Goal: Task Accomplishment & Management: Complete application form

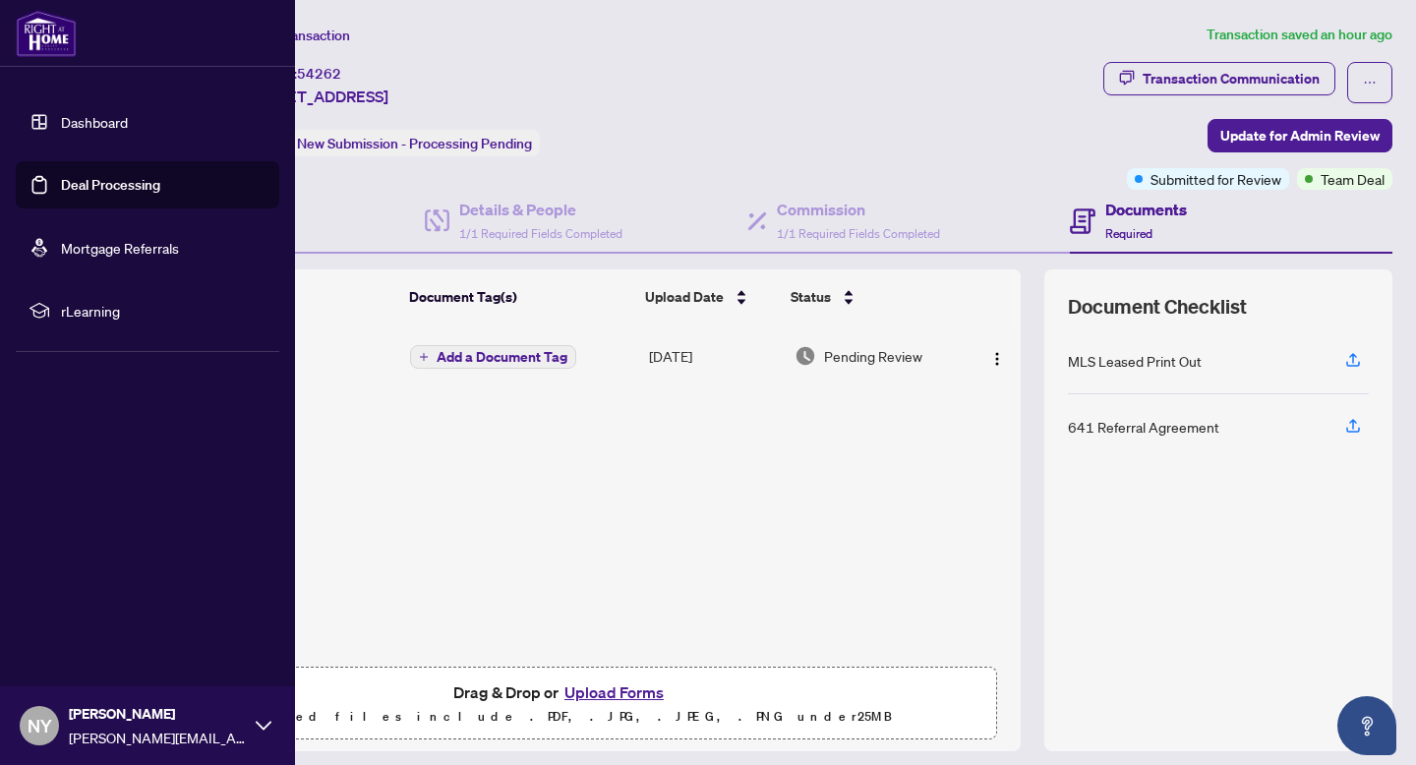
click at [43, 23] on img at bounding box center [46, 33] width 61 height 47
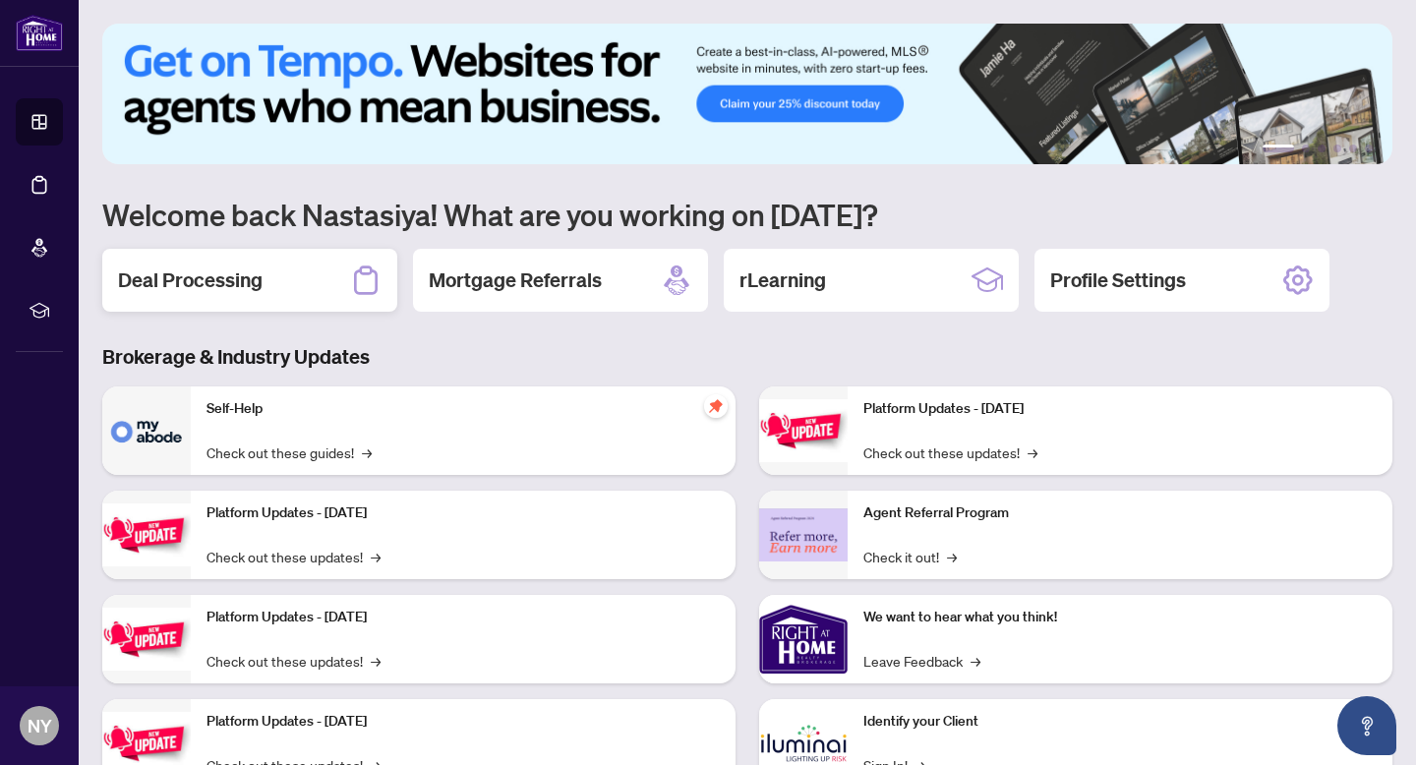
click at [320, 267] on div "Deal Processing" at bounding box center [249, 280] width 295 height 63
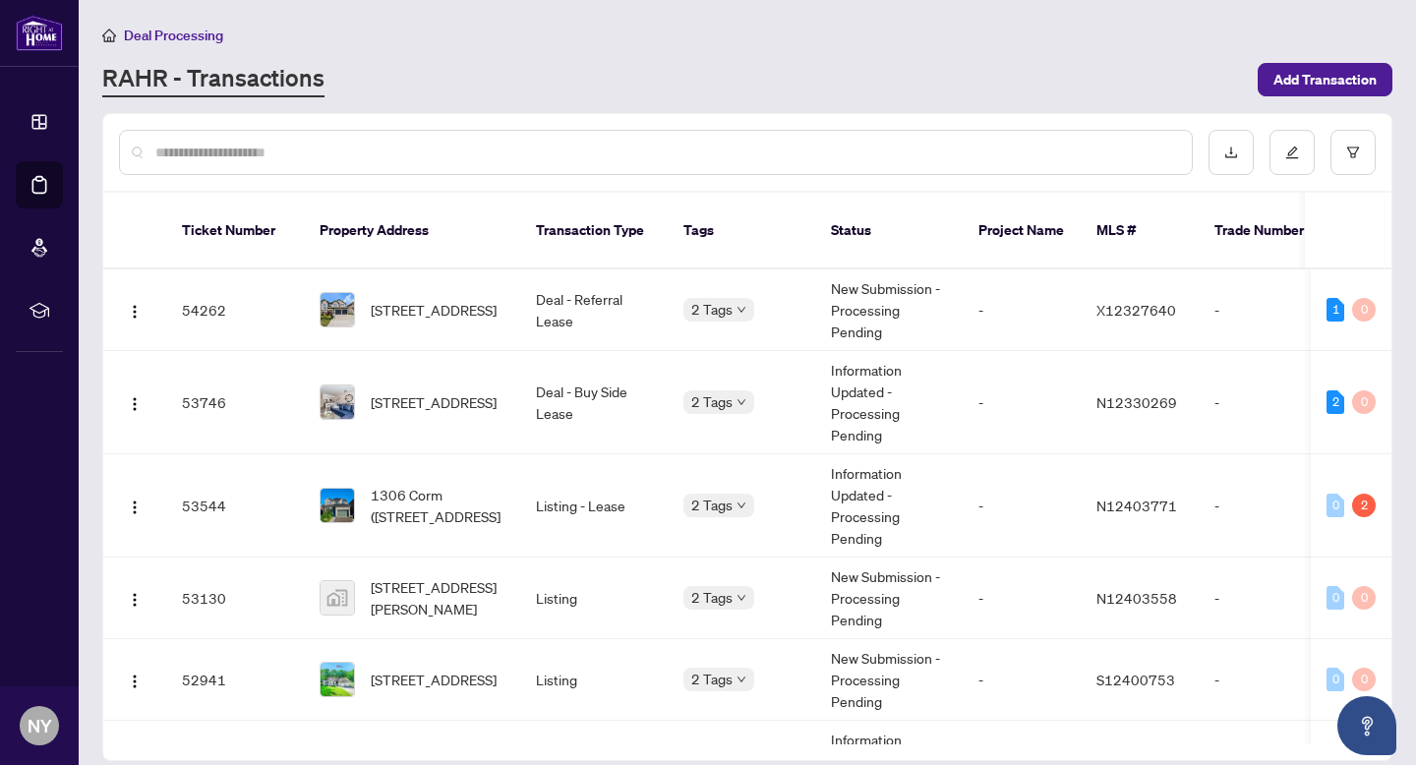
click at [369, 134] on div at bounding box center [656, 152] width 1074 height 45
click at [302, 130] on div at bounding box center [656, 152] width 1074 height 45
click at [302, 132] on div at bounding box center [656, 152] width 1074 height 45
click at [305, 150] on input "text" at bounding box center [665, 153] width 1021 height 22
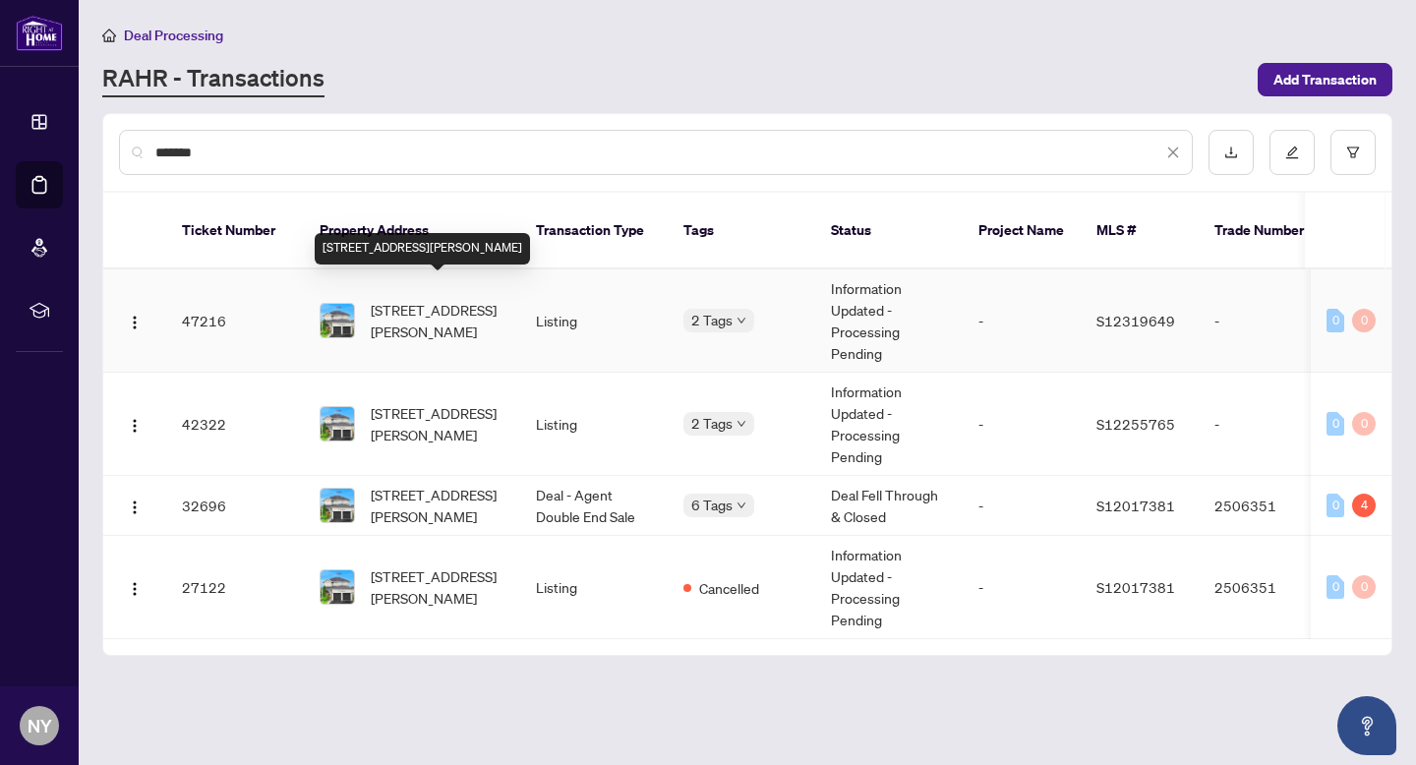
type input "*******"
click at [398, 299] on span "[STREET_ADDRESS][PERSON_NAME]" at bounding box center [438, 320] width 134 height 43
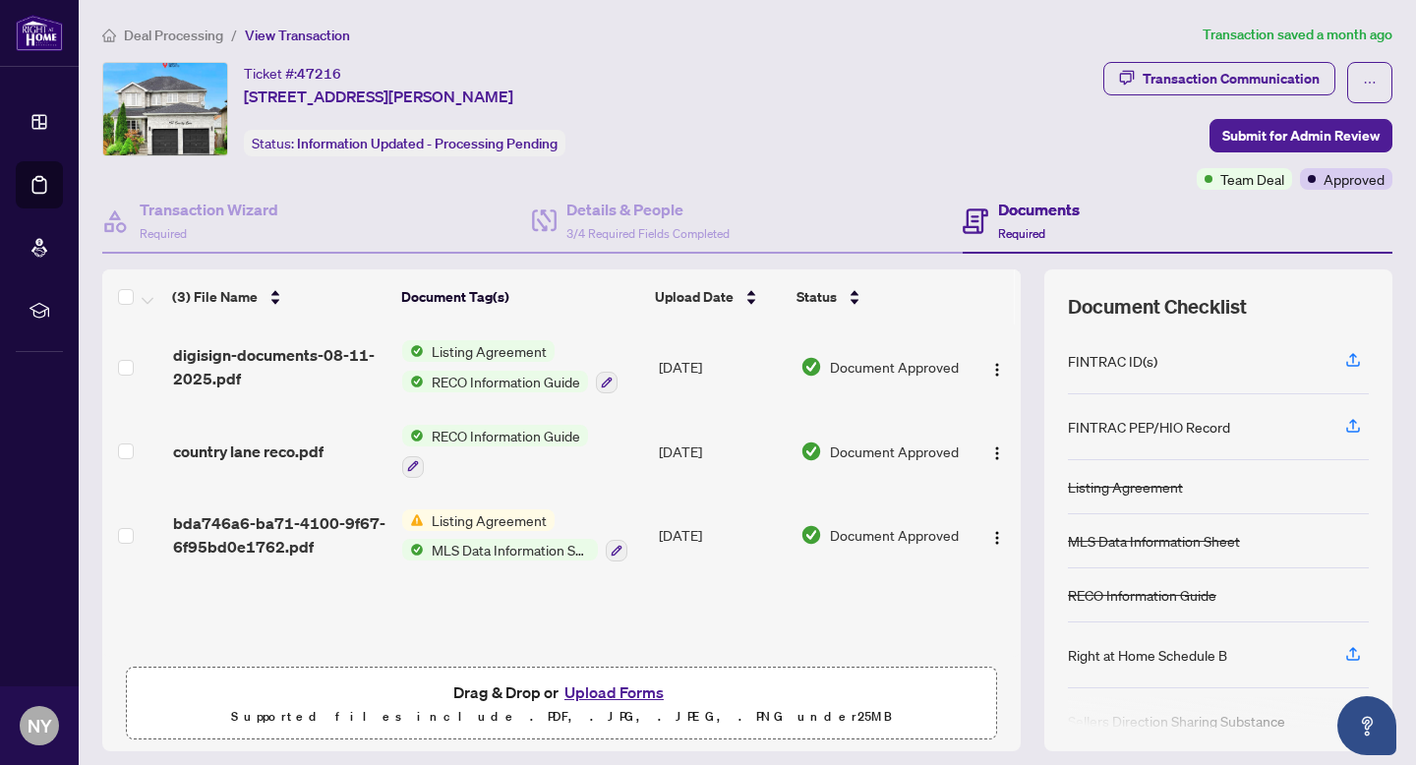
scroll to position [57, 0]
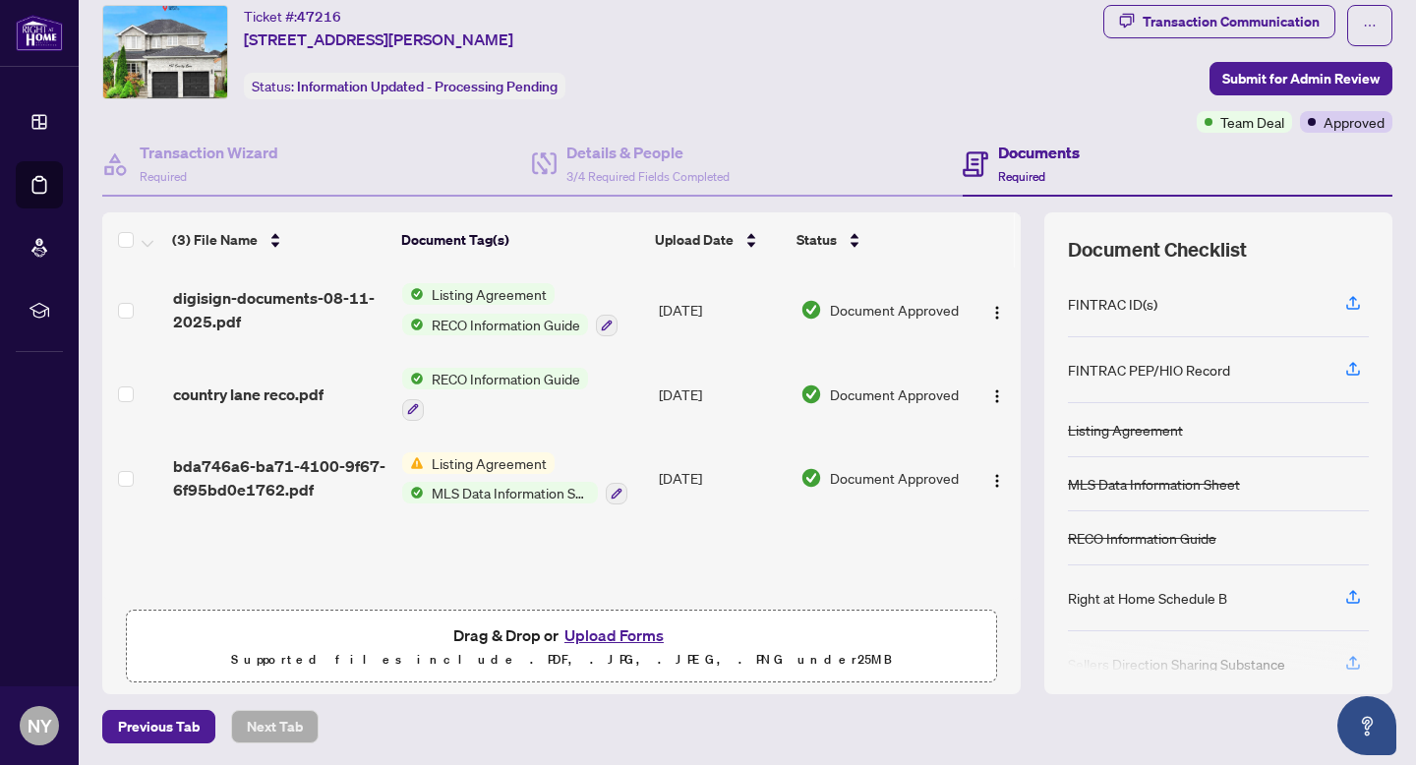
click at [618, 626] on button "Upload Forms" at bounding box center [613, 635] width 111 height 26
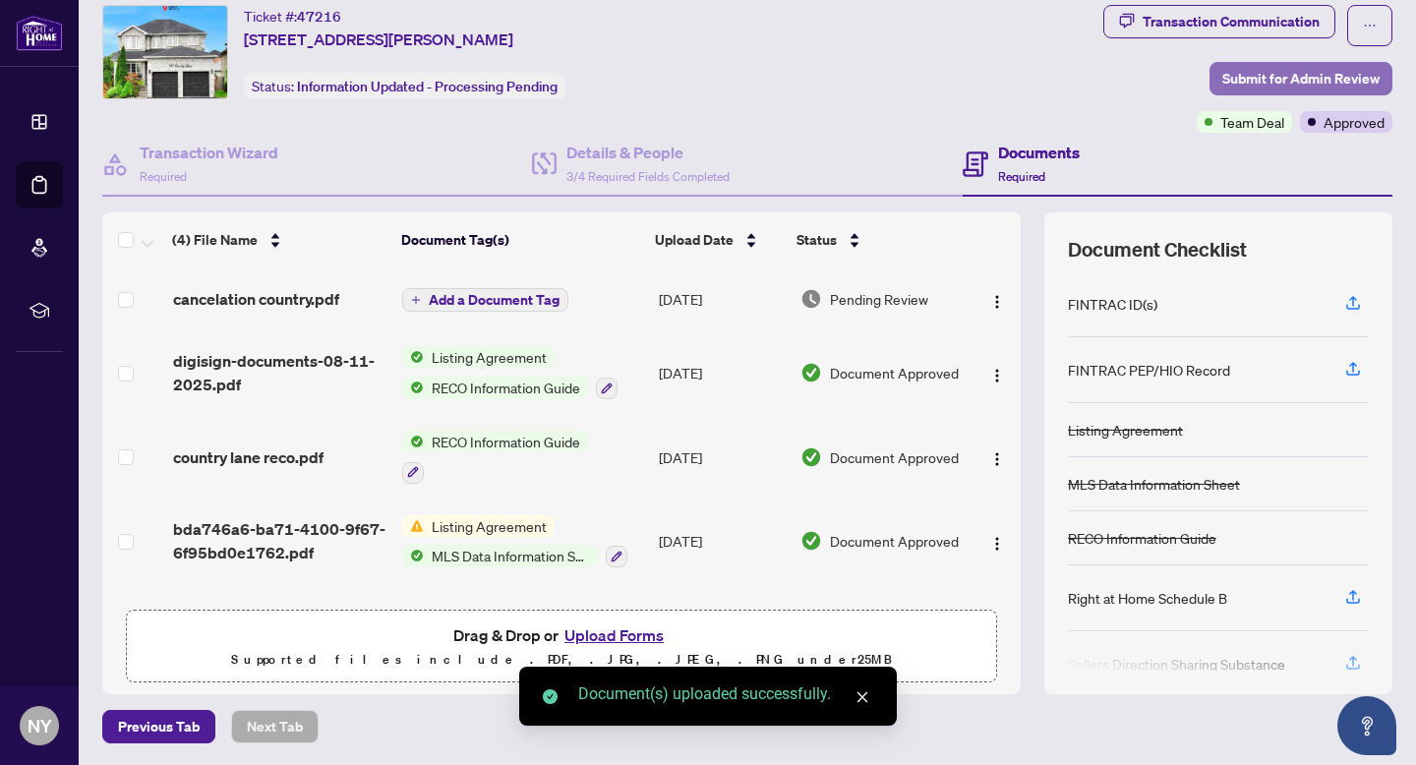
click at [1271, 87] on span "Submit for Admin Review" at bounding box center [1300, 78] width 157 height 31
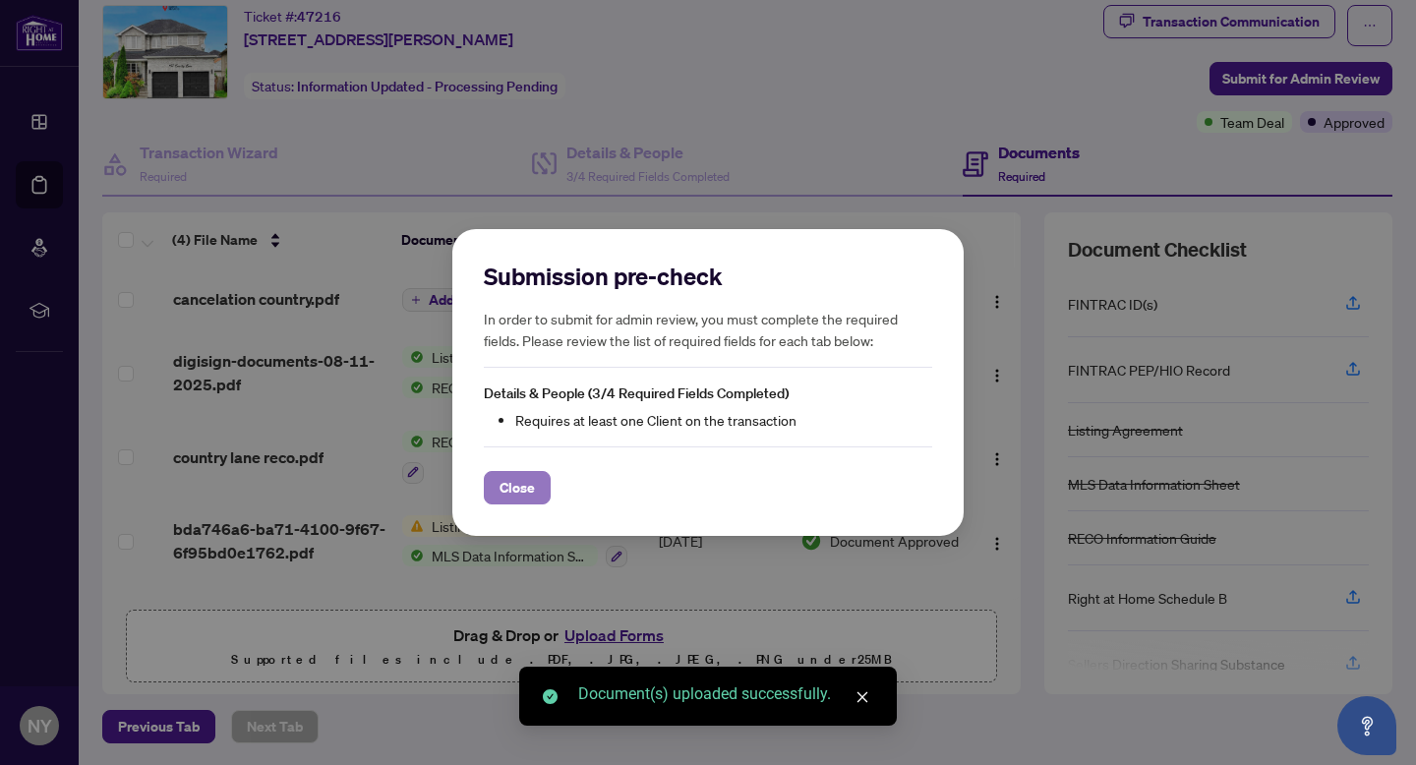
click at [499, 493] on span "Close" at bounding box center [516, 487] width 35 height 31
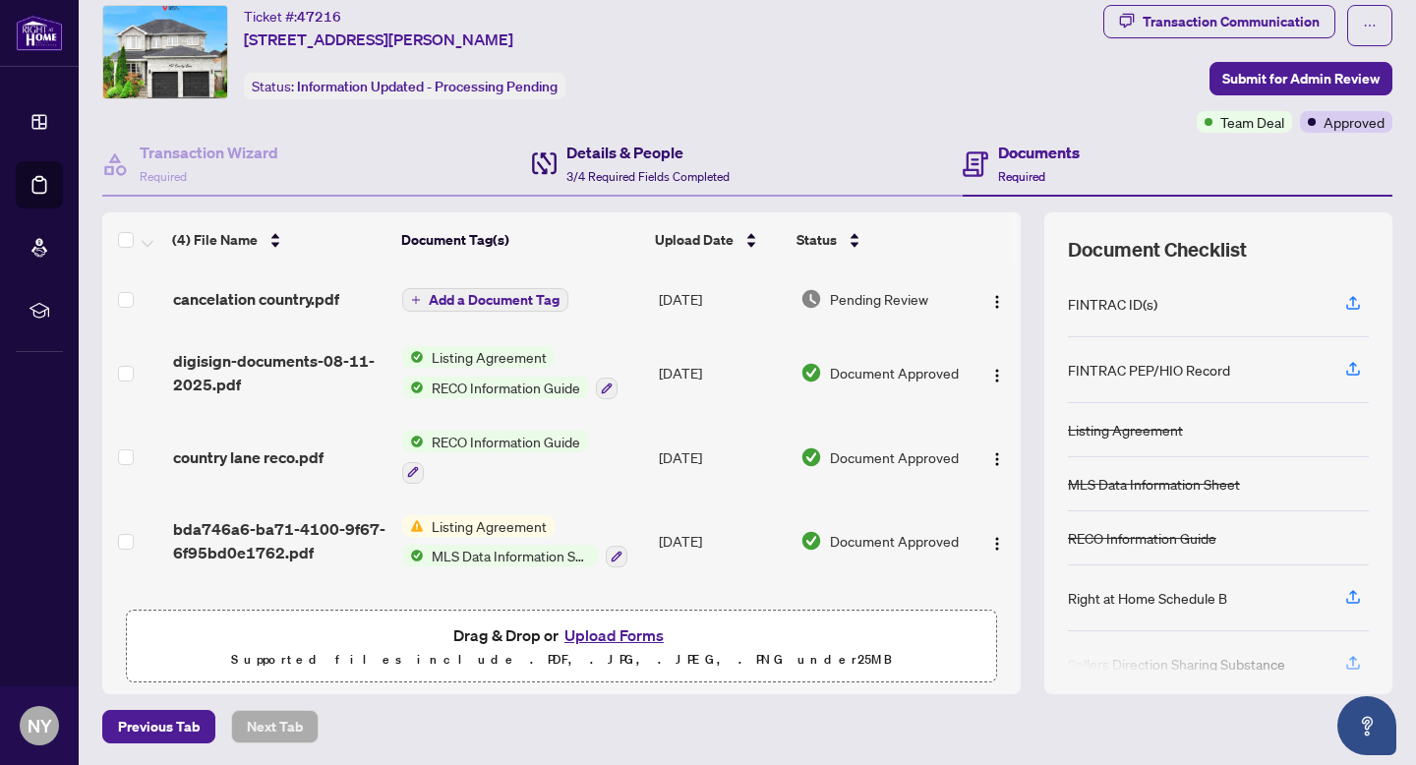
click at [590, 149] on h4 "Details & People" at bounding box center [647, 153] width 163 height 24
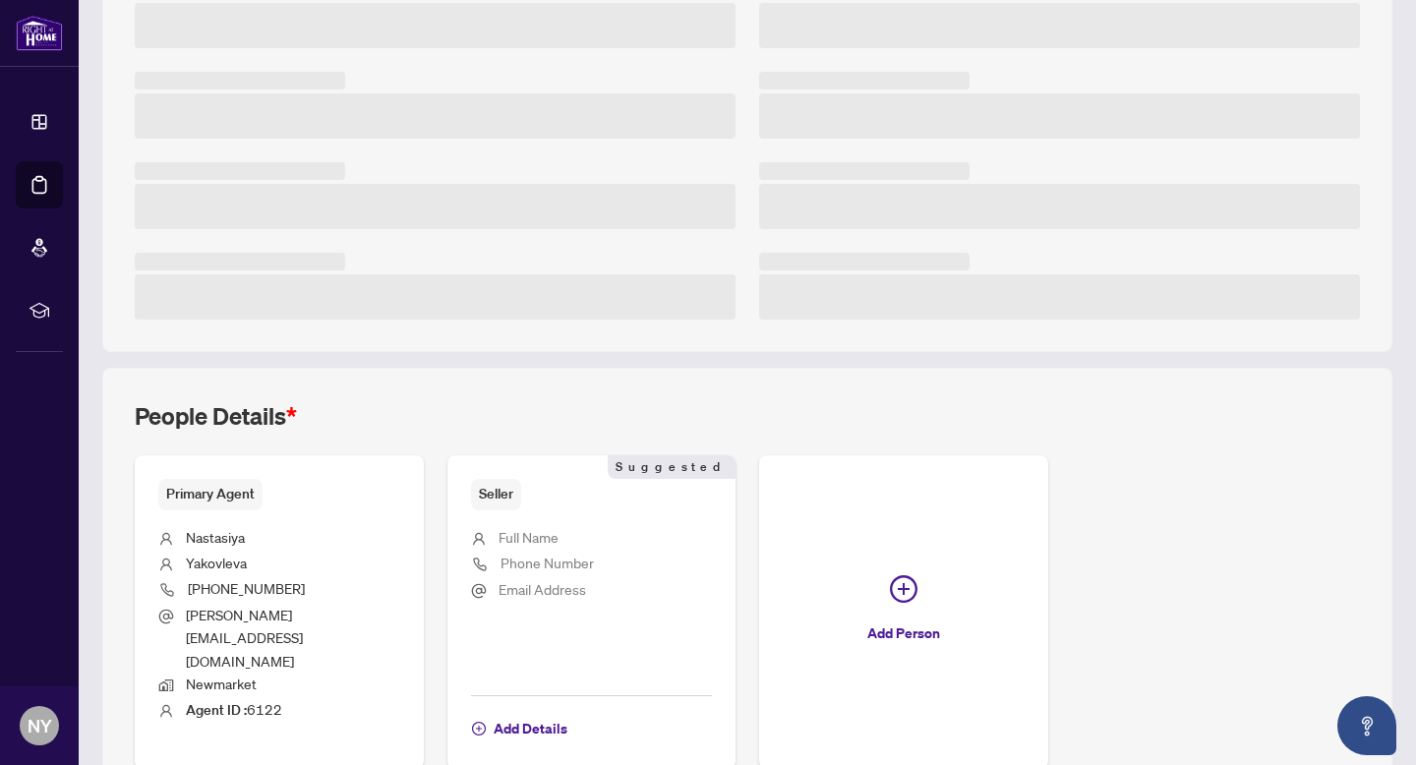
scroll to position [398, 0]
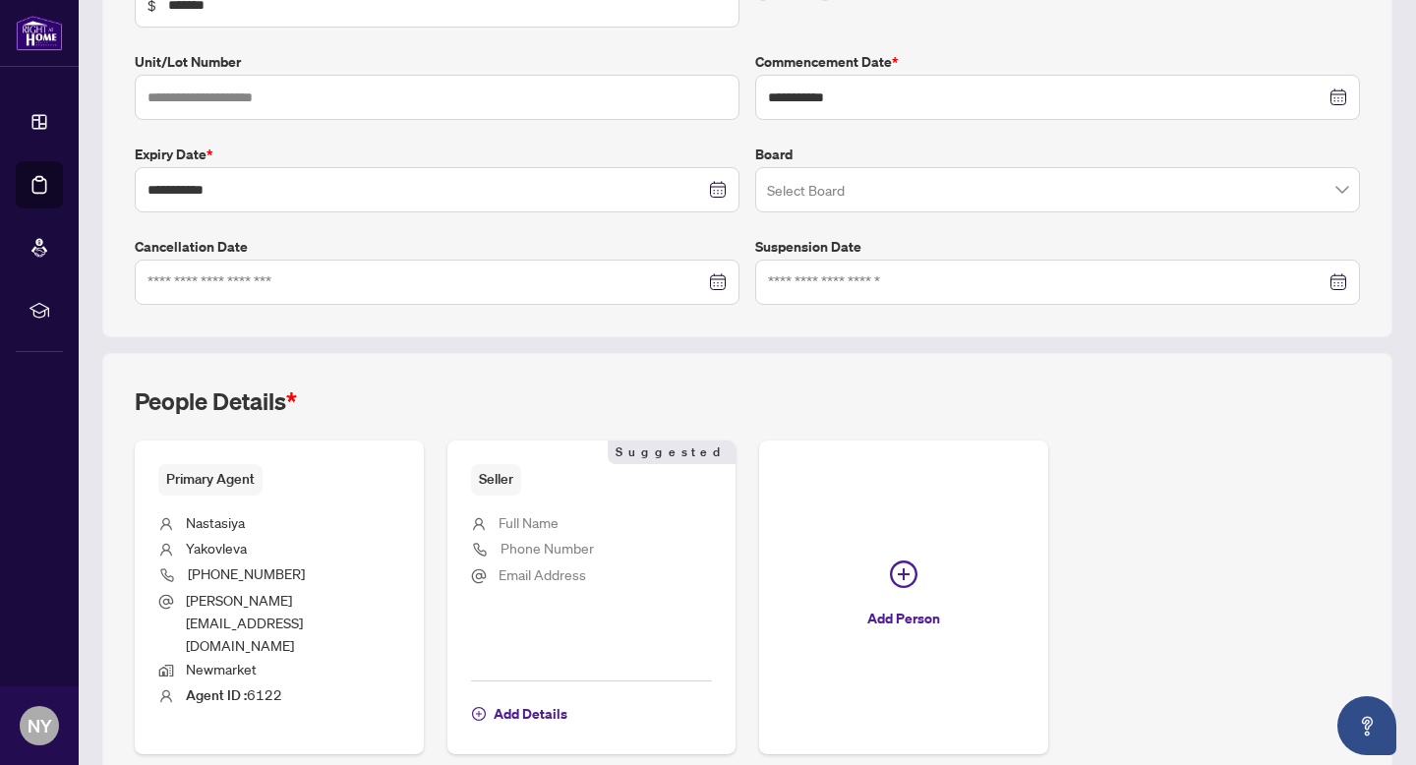
click at [502, 539] on span "Phone Number" at bounding box center [546, 548] width 93 height 18
click at [515, 511] on span "Full Name" at bounding box center [529, 522] width 60 height 23
click at [515, 526] on span "Full Name" at bounding box center [529, 522] width 60 height 18
click at [515, 698] on span "Add Details" at bounding box center [531, 713] width 74 height 31
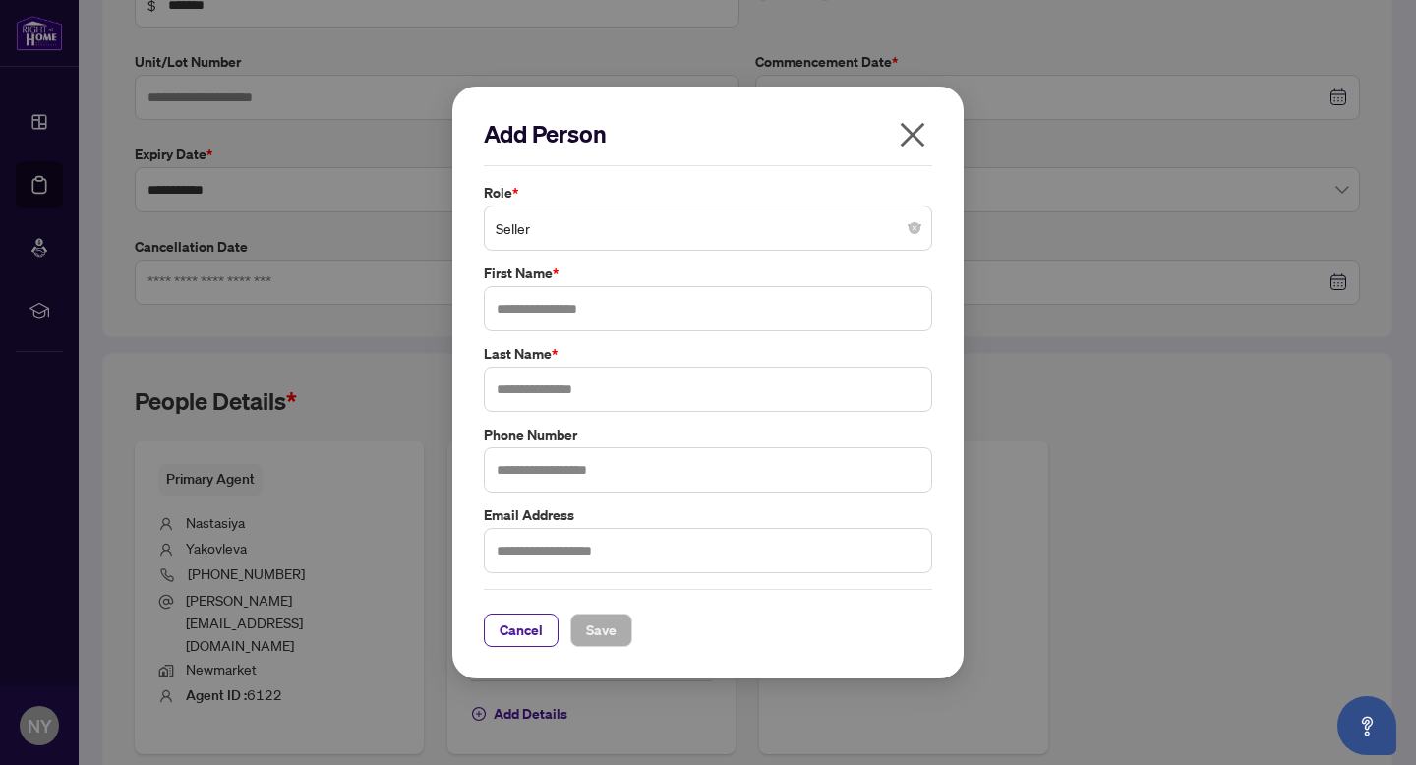
click at [541, 337] on div "Role * Seller First Name * Last Name * Phone Number Email Address" at bounding box center [708, 377] width 460 height 391
click at [541, 318] on input "text" at bounding box center [708, 308] width 448 height 45
type input "*****"
click at [524, 391] on input "text" at bounding box center [708, 389] width 448 height 45
type input "********"
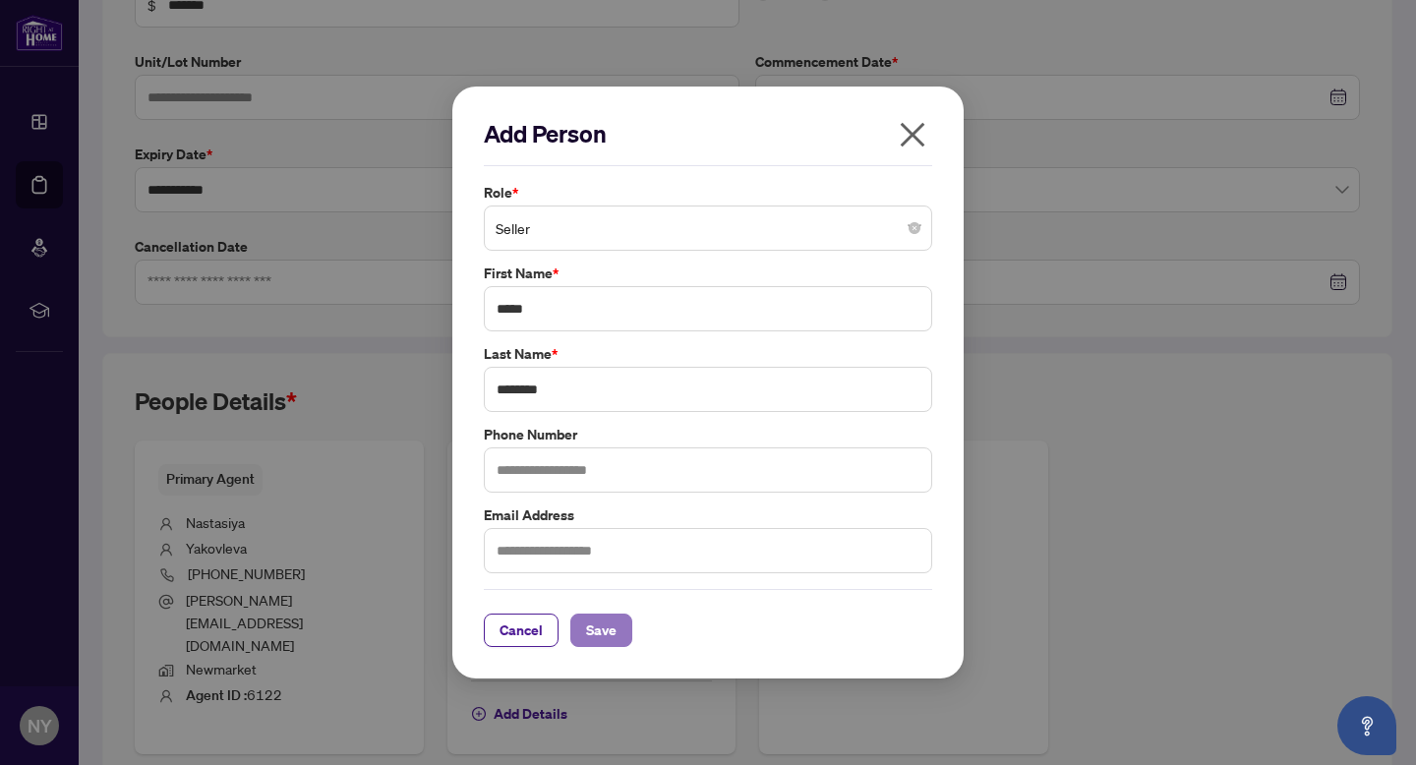
click at [615, 621] on span "Save" at bounding box center [601, 630] width 30 height 31
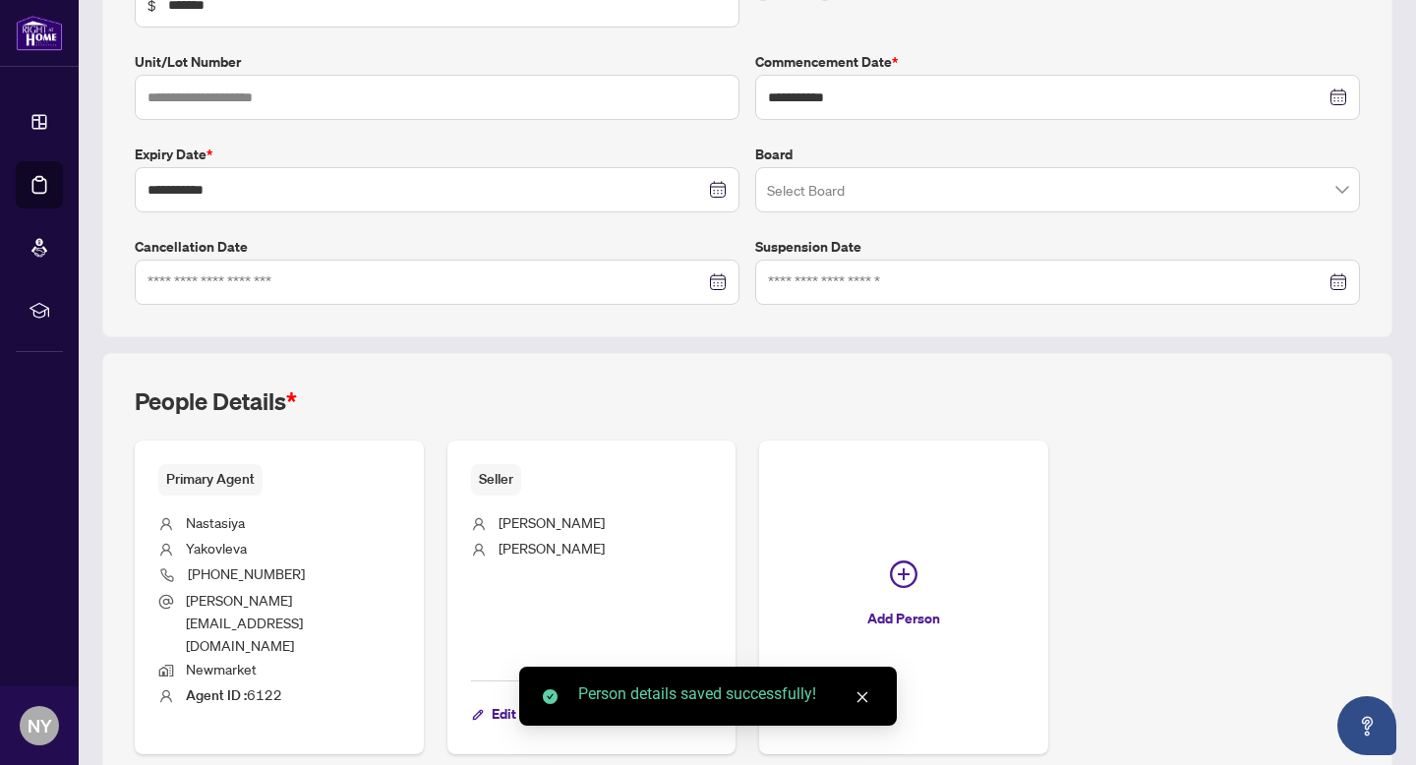
scroll to position [0, 0]
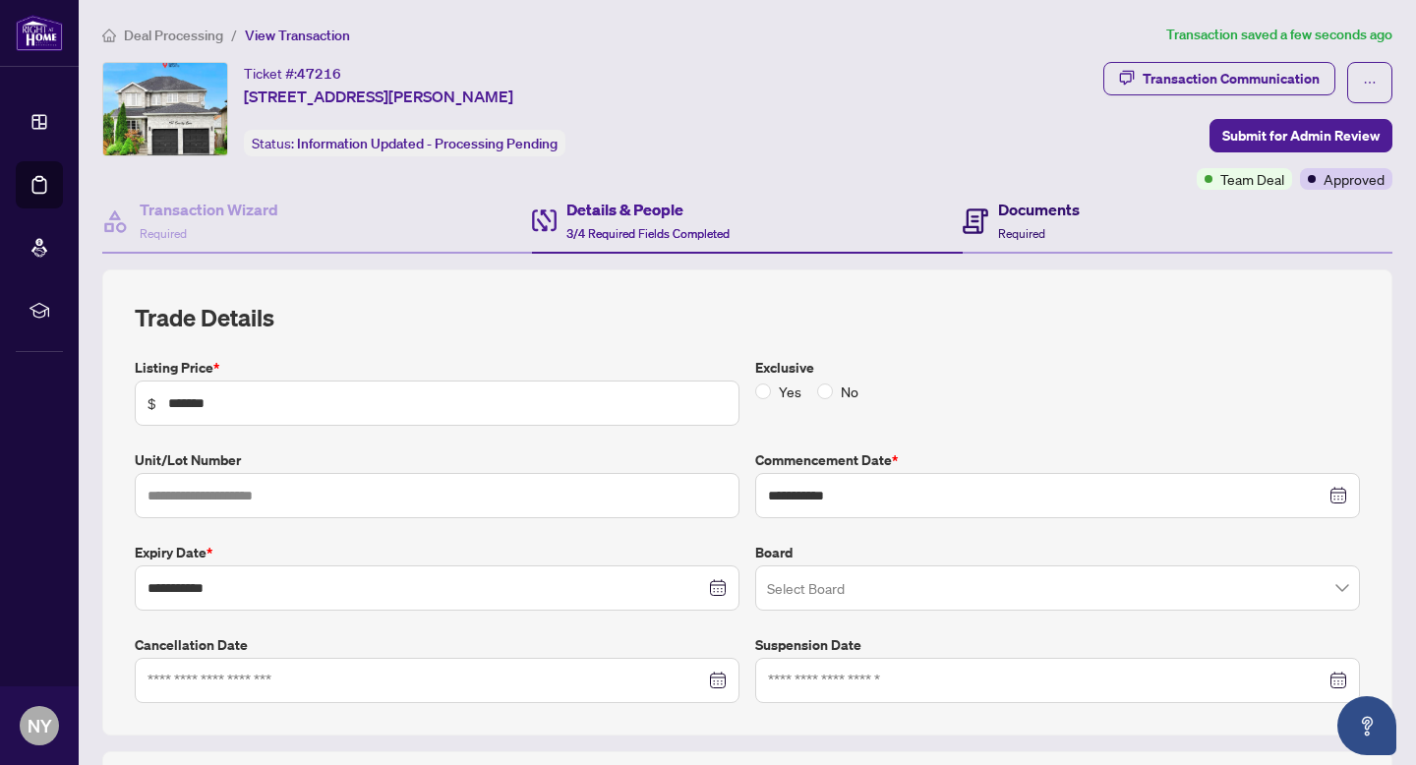
click at [1038, 214] on h4 "Documents" at bounding box center [1039, 210] width 82 height 24
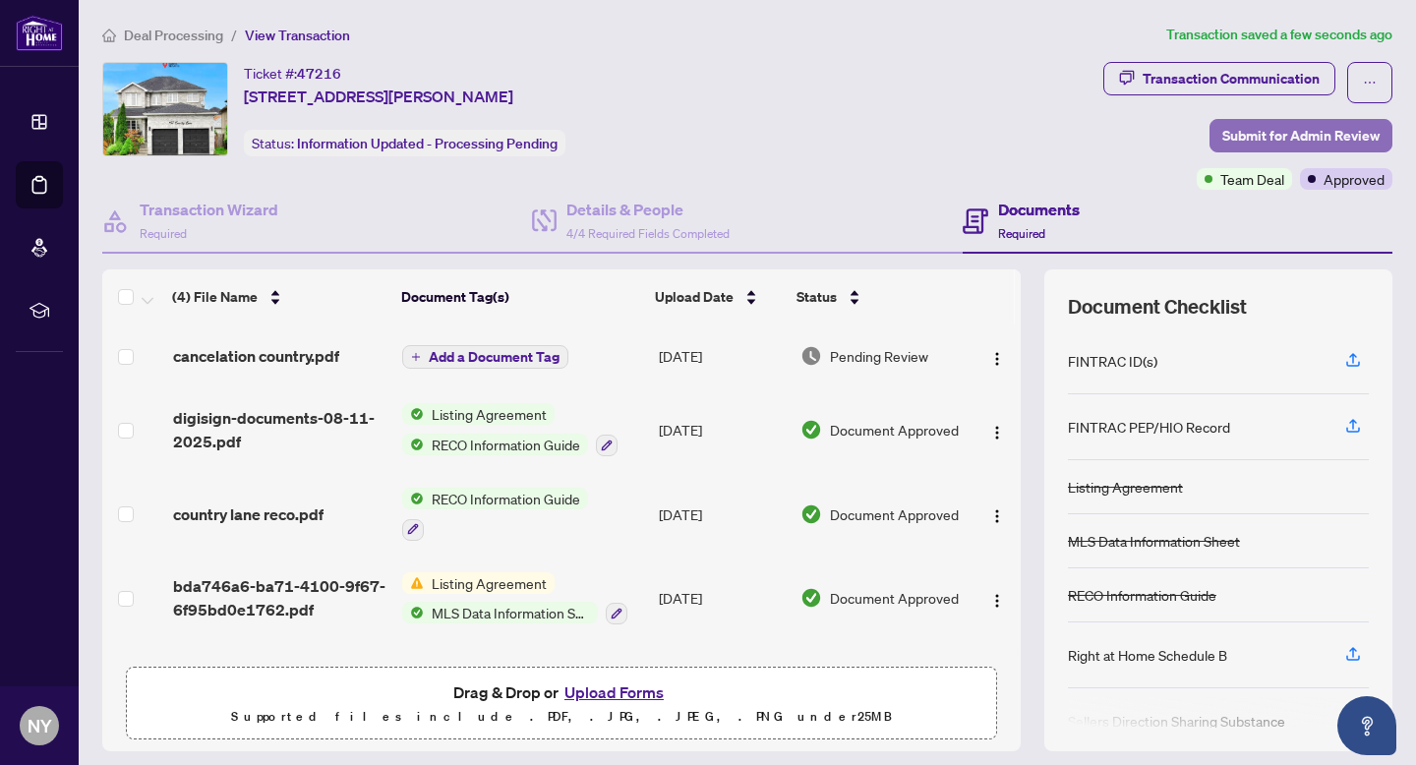
click at [1280, 129] on span "Submit for Admin Review" at bounding box center [1300, 135] width 157 height 31
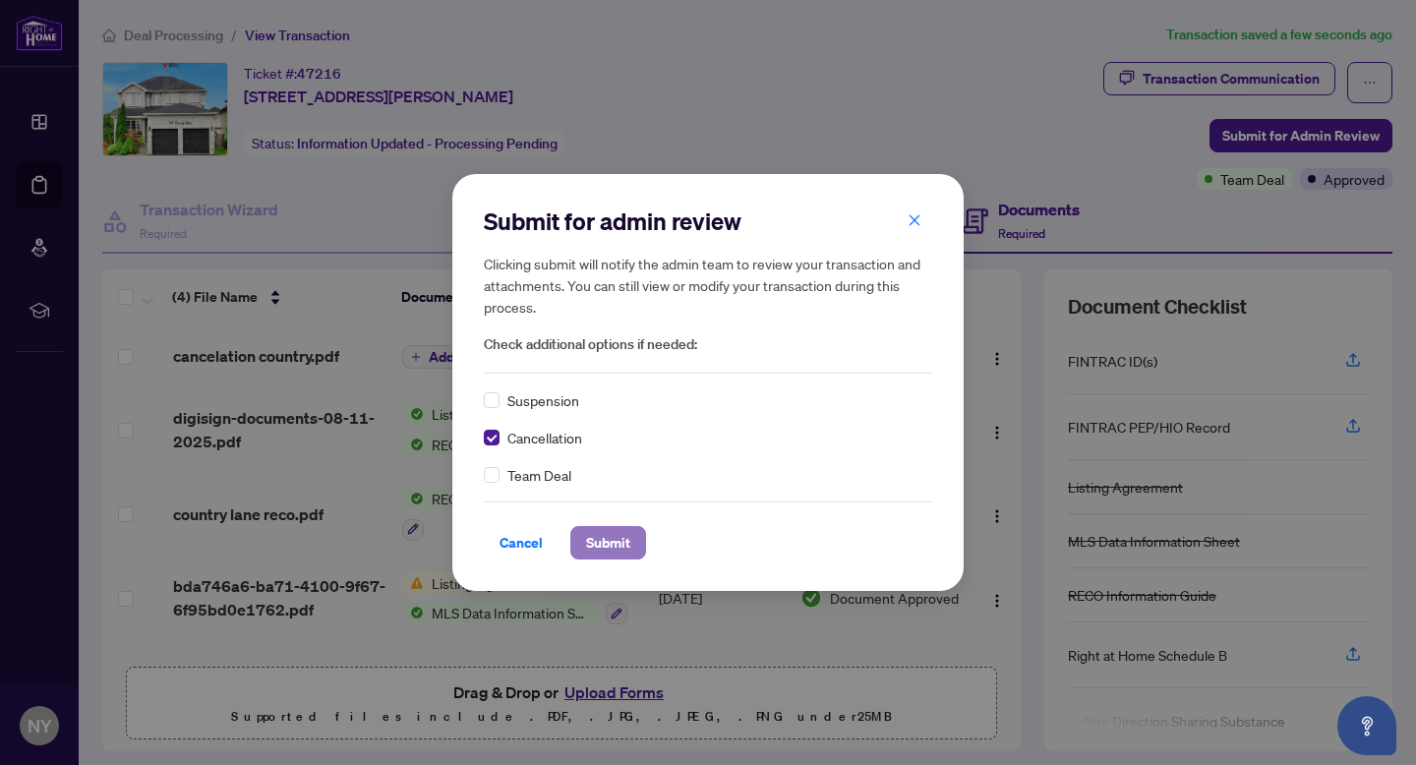
click at [614, 543] on span "Submit" at bounding box center [608, 542] width 44 height 31
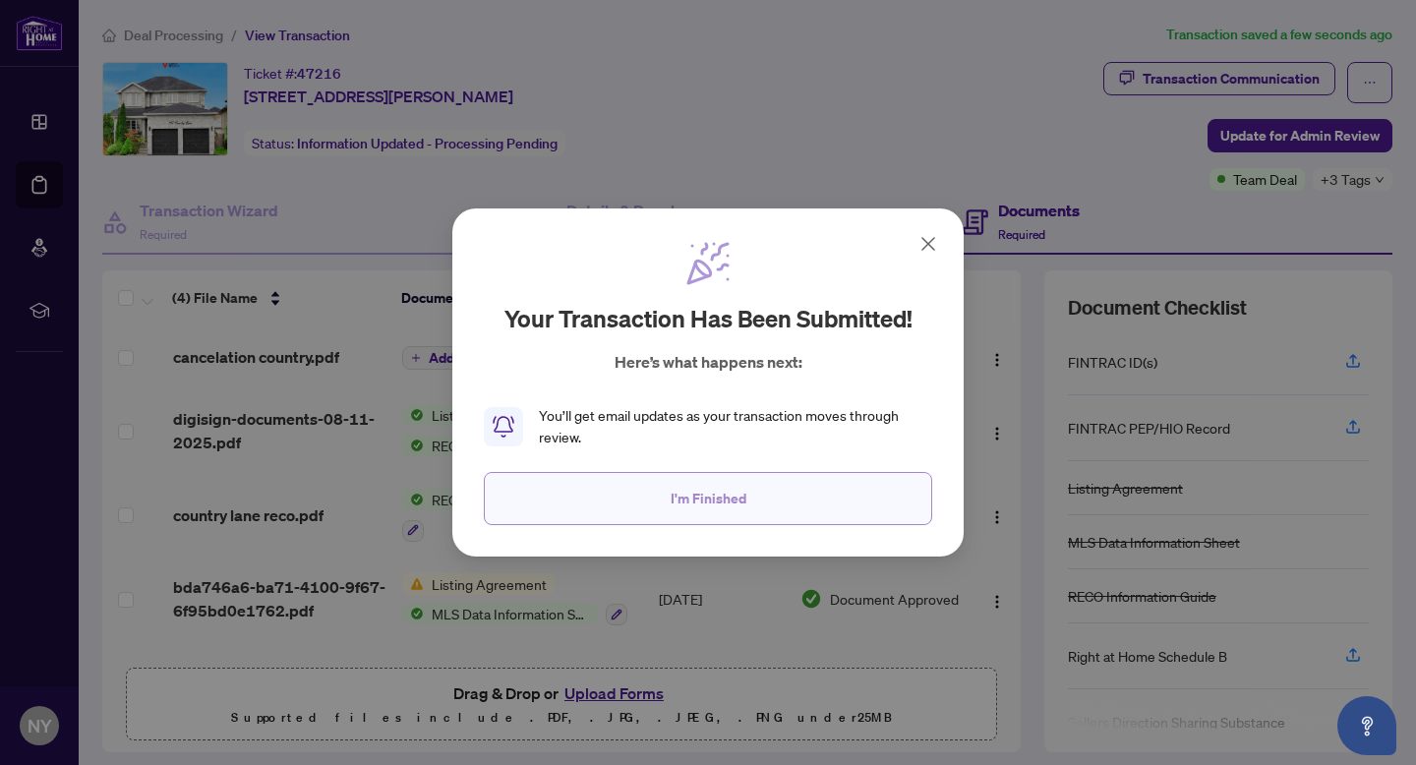
click at [632, 511] on button "I'm Finished" at bounding box center [708, 498] width 448 height 53
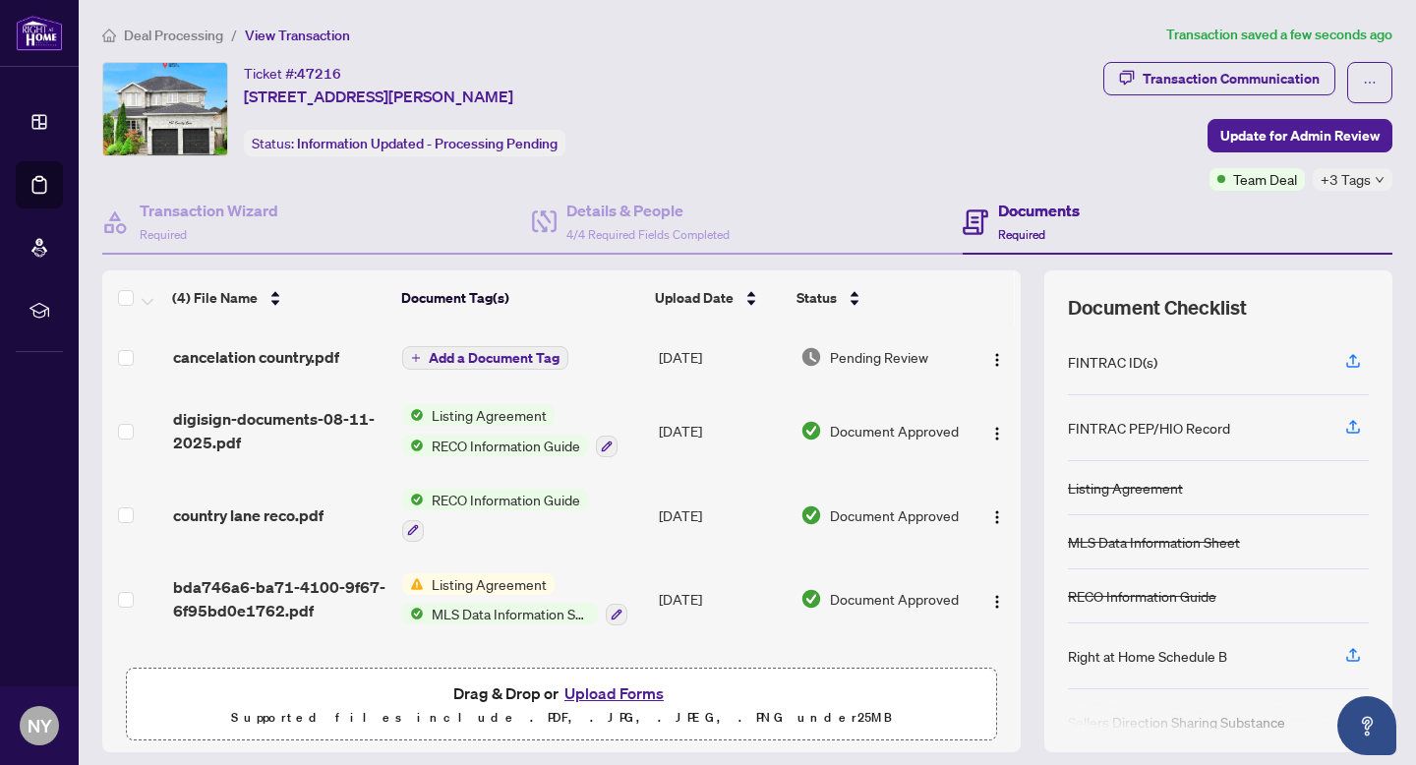
drag, startPoint x: 242, startPoint y: 95, endPoint x: 627, endPoint y: 93, distance: 385.4
click at [628, 93] on div "Ticket #: 47216 [STREET_ADDRESS][PERSON_NAME] Status: Information Updated - Pro…" at bounding box center [598, 109] width 993 height 94
copy span "[STREET_ADDRESS][PERSON_NAME]"
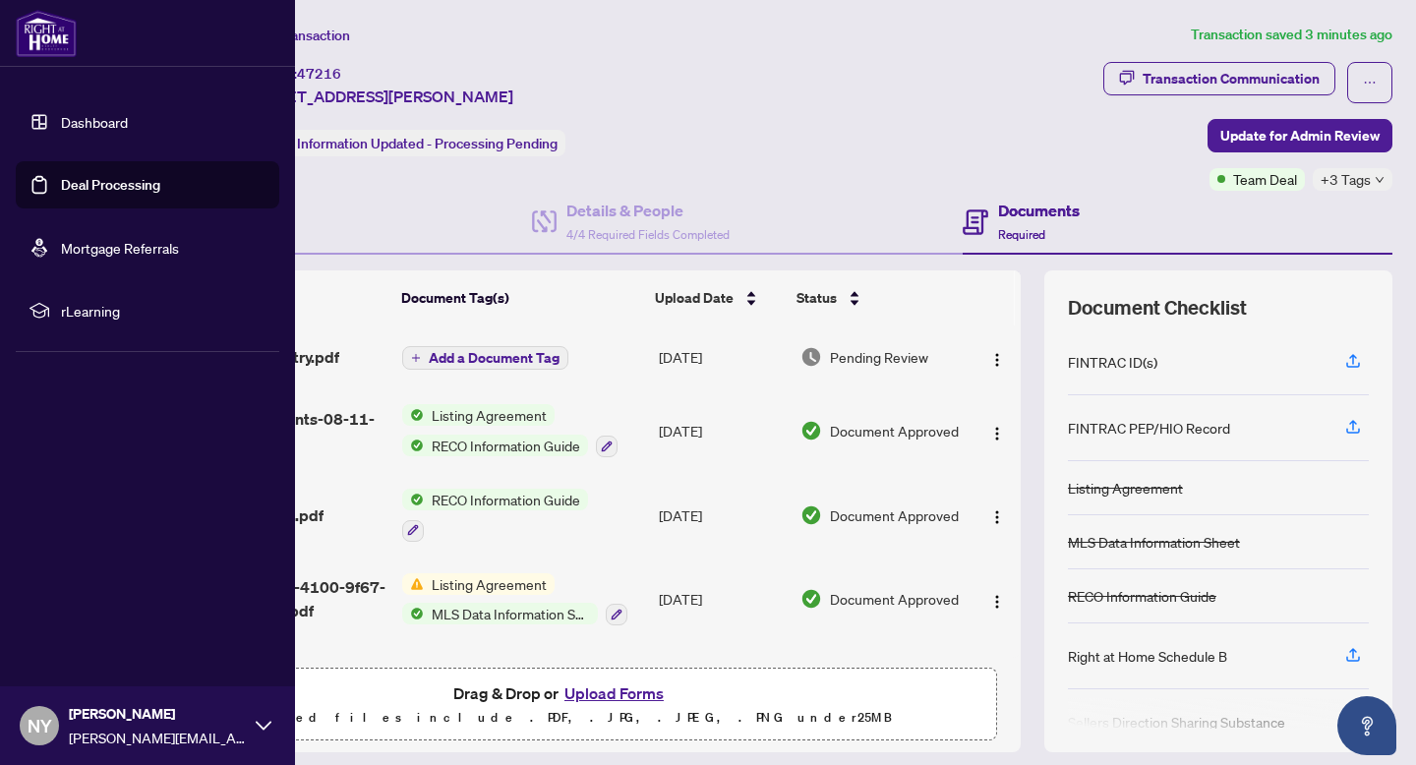
click at [53, 59] on div at bounding box center [147, 33] width 295 height 67
click at [80, 712] on span "[PERSON_NAME]" at bounding box center [157, 714] width 177 height 22
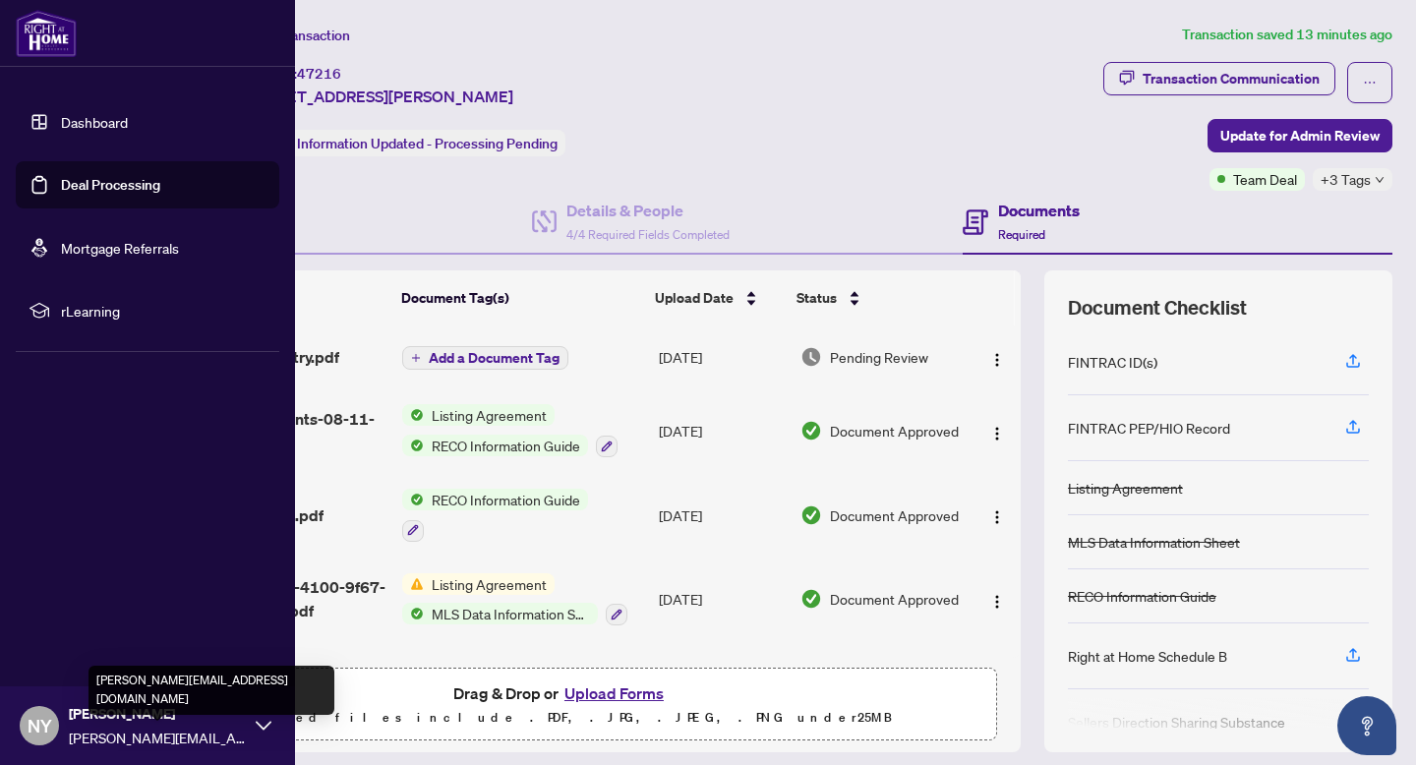
click at [123, 715] on span "[PERSON_NAME]" at bounding box center [157, 714] width 177 height 22
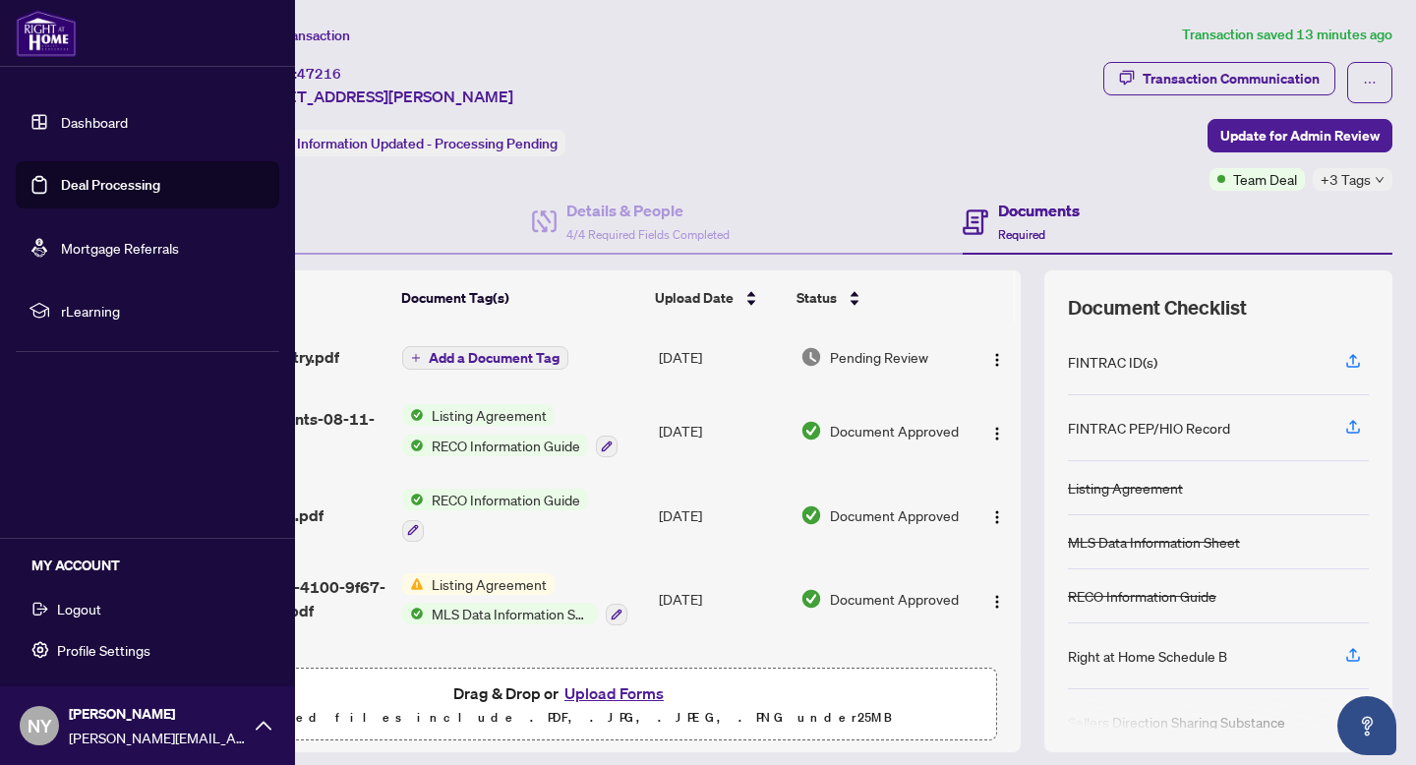
click at [78, 613] on span "Logout" at bounding box center [79, 608] width 44 height 31
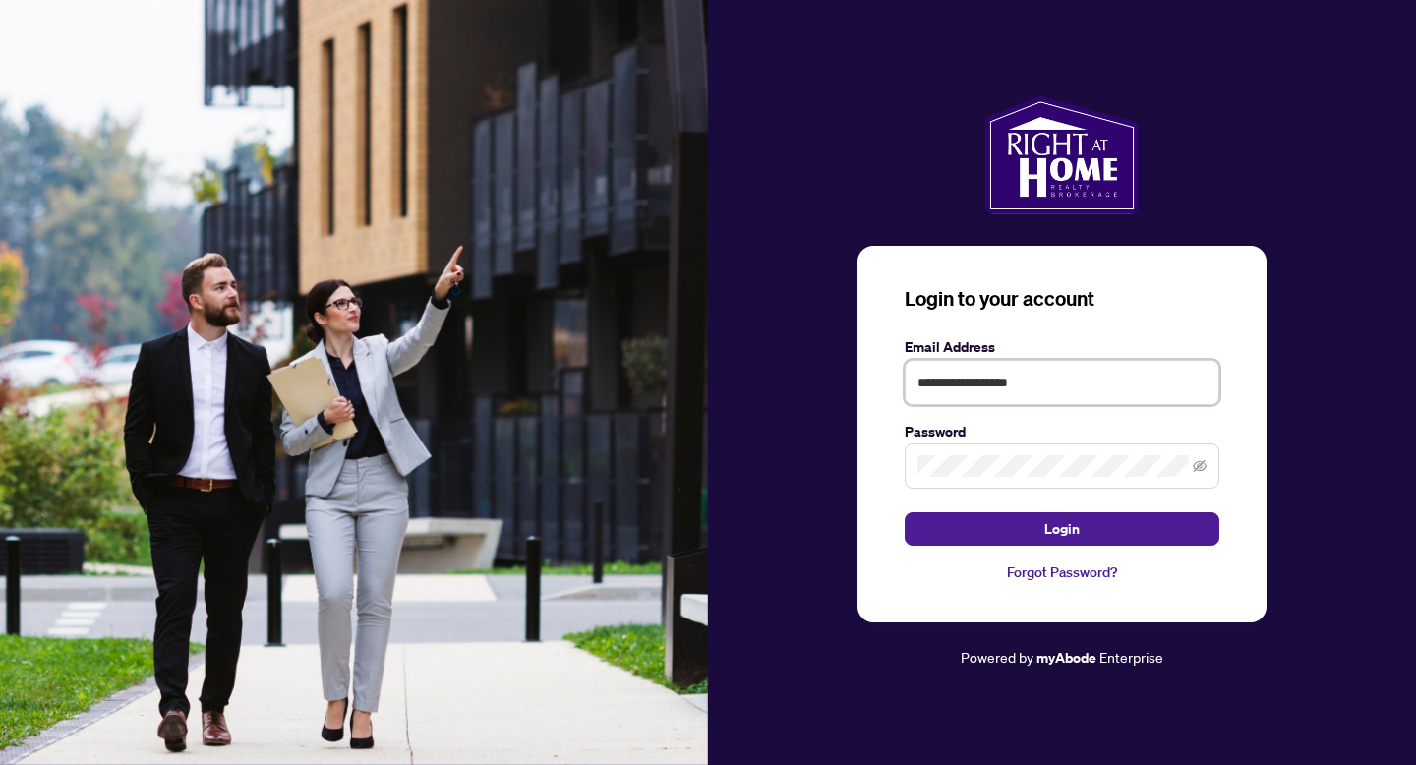
click at [962, 400] on input "**********" at bounding box center [1062, 382] width 315 height 45
type input "**********"
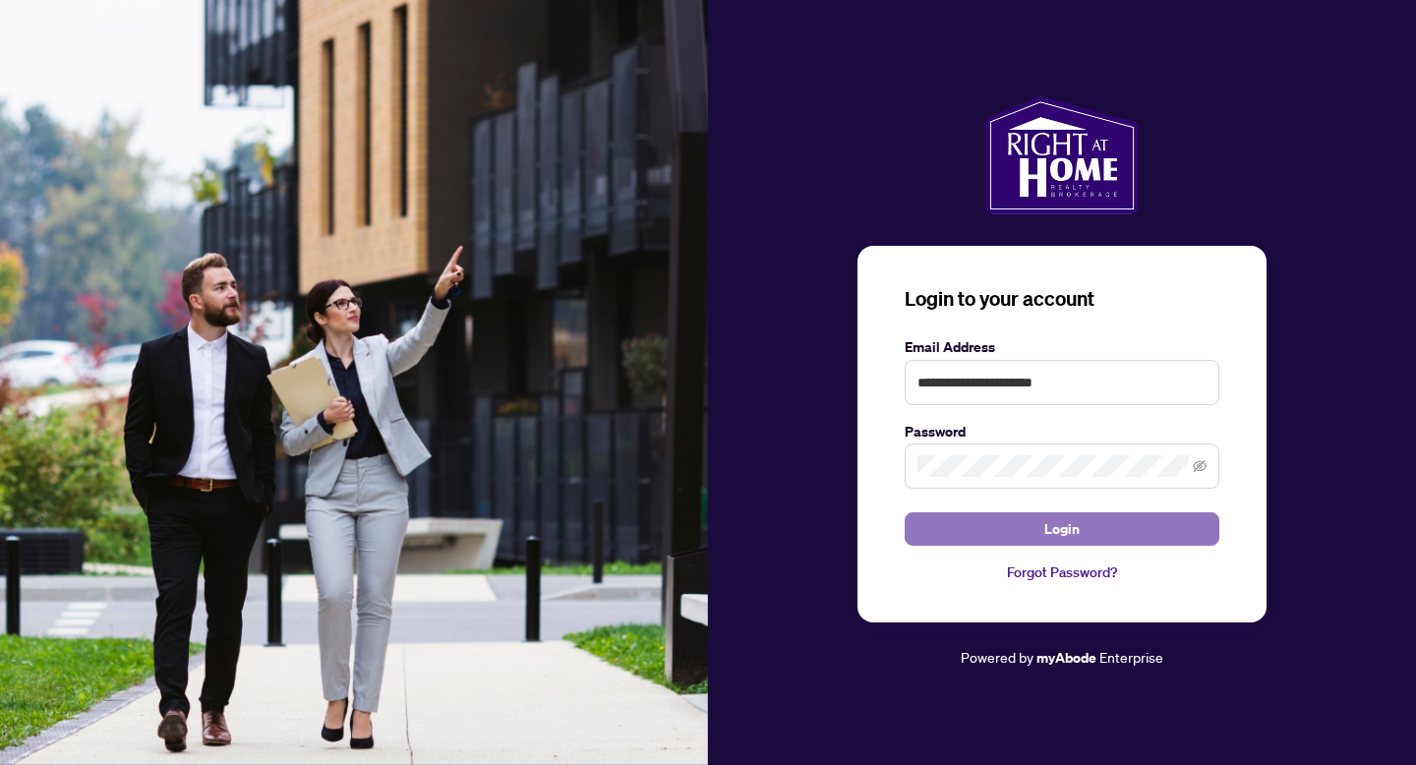
click at [960, 531] on button "Login" at bounding box center [1062, 528] width 315 height 33
